Goal: Communication & Community: Answer question/provide support

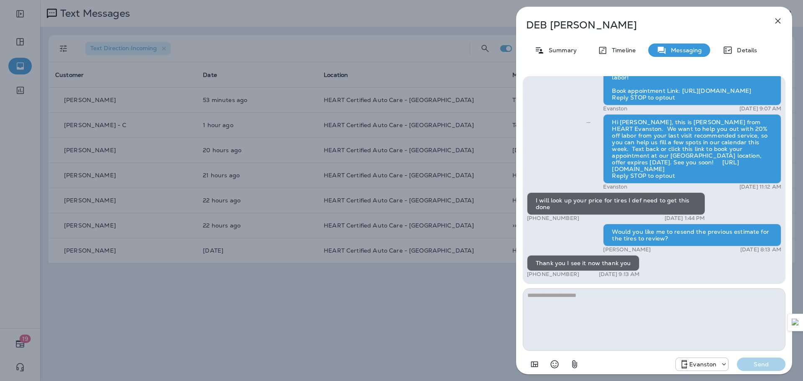
click at [369, 199] on div "[PERSON_NAME] Summary Timeline Messaging Details Hi Deb! This is [PERSON_NAME],…" at bounding box center [401, 190] width 803 height 381
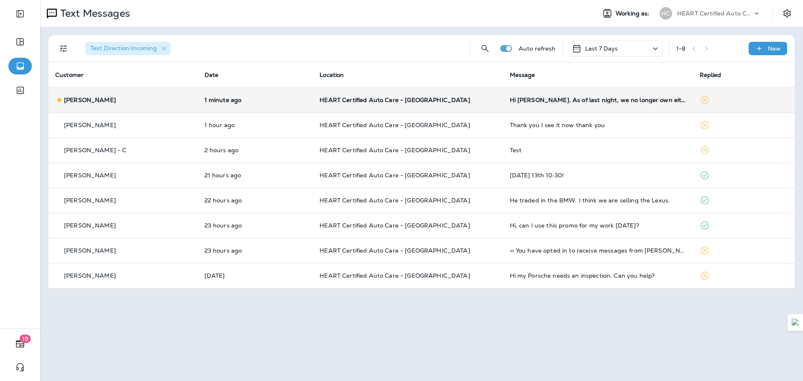
click at [450, 94] on td "HEART Certified Auto Care - [GEOGRAPHIC_DATA]" at bounding box center [408, 99] width 190 height 25
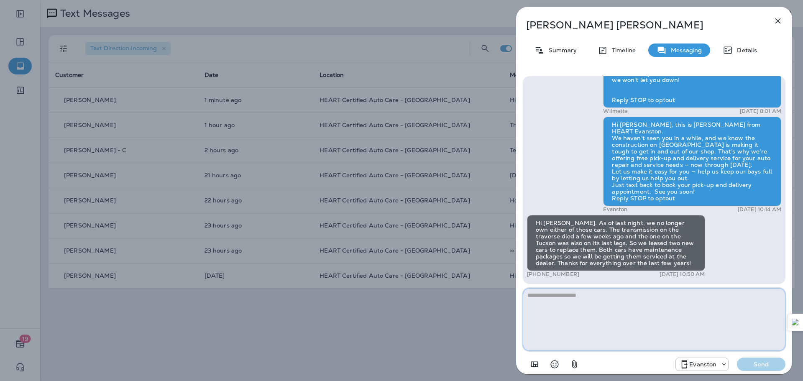
click at [718, 306] on textarea at bounding box center [654, 319] width 263 height 63
type textarea "*"
type textarea "**********"
click at [750, 365] on p "Send" at bounding box center [761, 365] width 35 height 8
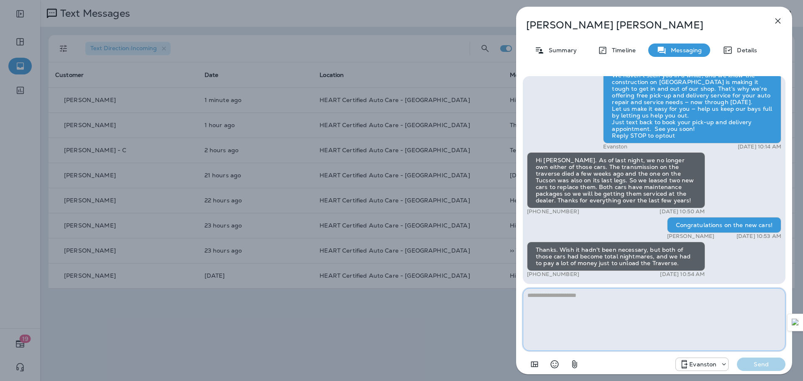
click at [607, 323] on textarea at bounding box center [654, 319] width 263 height 63
click at [686, 328] on textarea at bounding box center [654, 319] width 263 height 63
type textarea "*"
drag, startPoint x: 535, startPoint y: 161, endPoint x: 683, endPoint y: 267, distance: 181.3
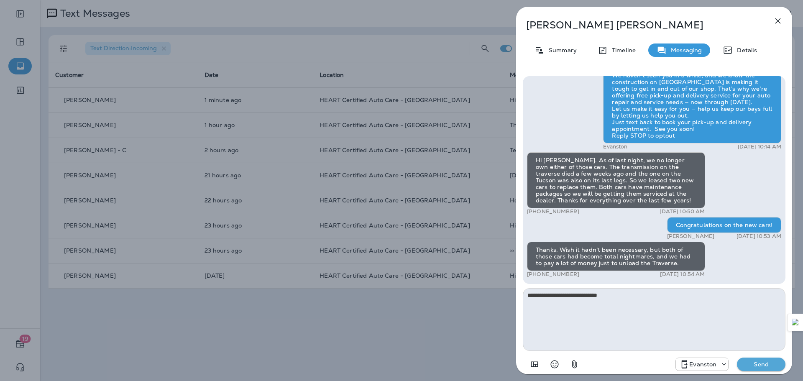
copy div "Hi [PERSON_NAME]. As of last night, we no longer own either of those cars. The …"
click at [653, 299] on textarea "**********" at bounding box center [654, 319] width 263 height 63
drag, startPoint x: 583, startPoint y: 293, endPoint x: 431, endPoint y: 288, distance: 152.3
click at [431, 288] on div "[PERSON_NAME] Summary Timeline Messaging Details Hi [PERSON_NAME]. I need to ma…" at bounding box center [401, 190] width 803 height 381
type textarea "**********"
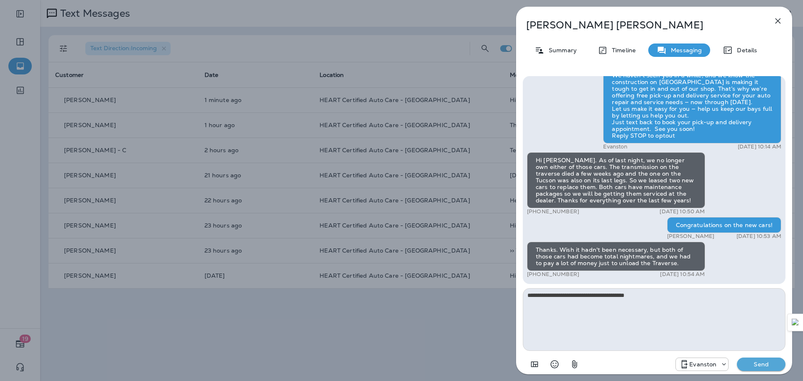
click at [753, 365] on p "Send" at bounding box center [761, 365] width 35 height 8
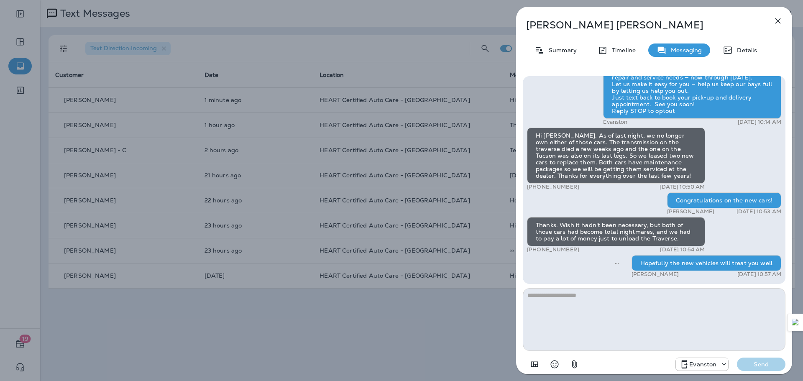
click at [779, 20] on icon "button" at bounding box center [777, 20] width 5 height 5
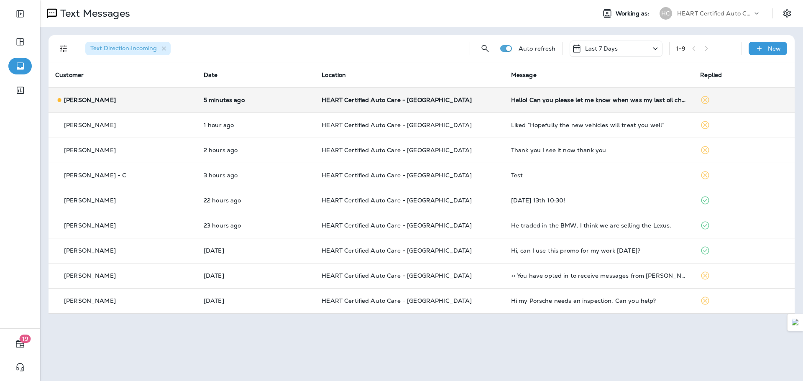
click at [495, 96] on td "HEART Certified Auto Care - [GEOGRAPHIC_DATA]" at bounding box center [409, 99] width 189 height 25
